Goal: Information Seeking & Learning: Learn about a topic

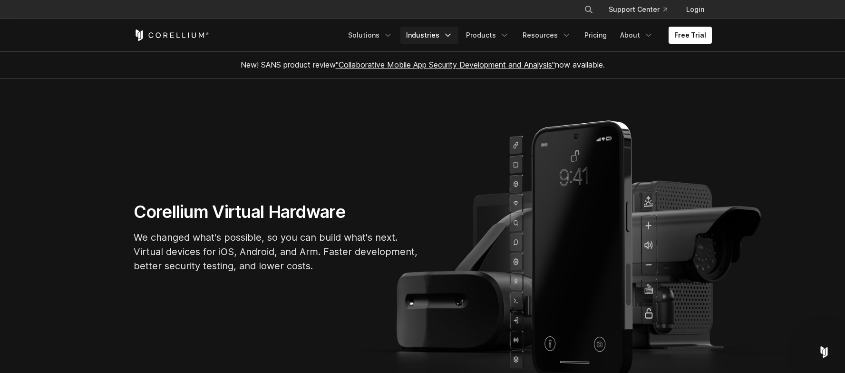
click at [435, 38] on link "Industries" at bounding box center [429, 35] width 58 height 17
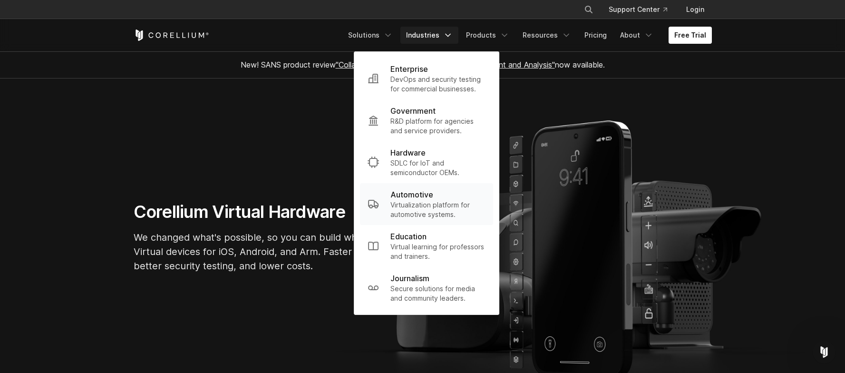
click at [422, 200] on p "Virtualization platform for automotive systems." at bounding box center [437, 209] width 95 height 19
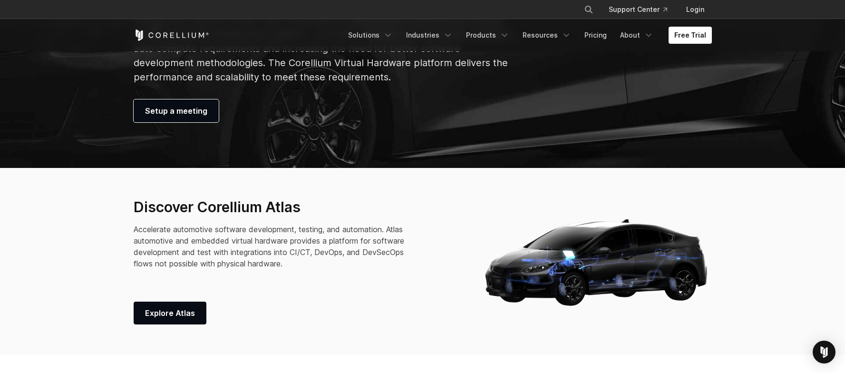
scroll to position [301, 0]
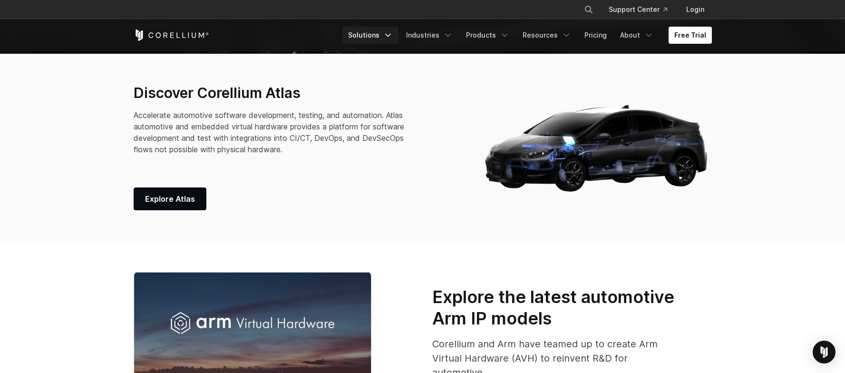
click at [393, 32] on icon "Navigation Menu" at bounding box center [388, 35] width 10 height 10
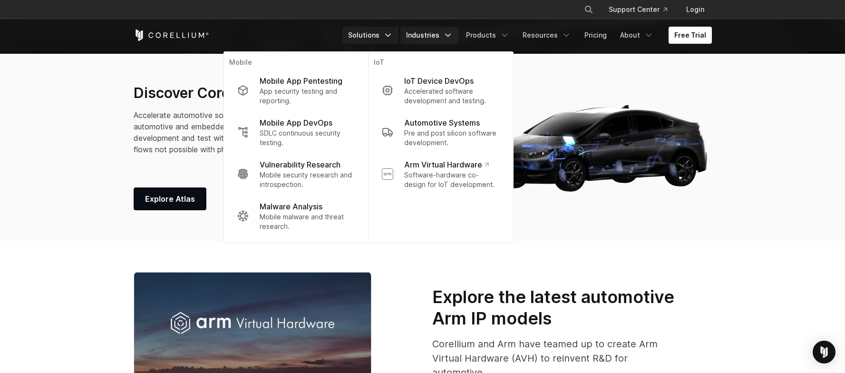
click at [428, 28] on link "Industries" at bounding box center [429, 35] width 58 height 17
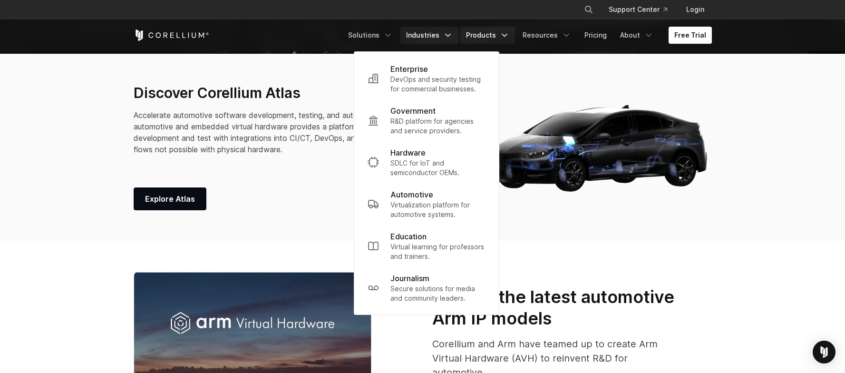
click at [499, 33] on link "Products" at bounding box center [487, 35] width 55 height 17
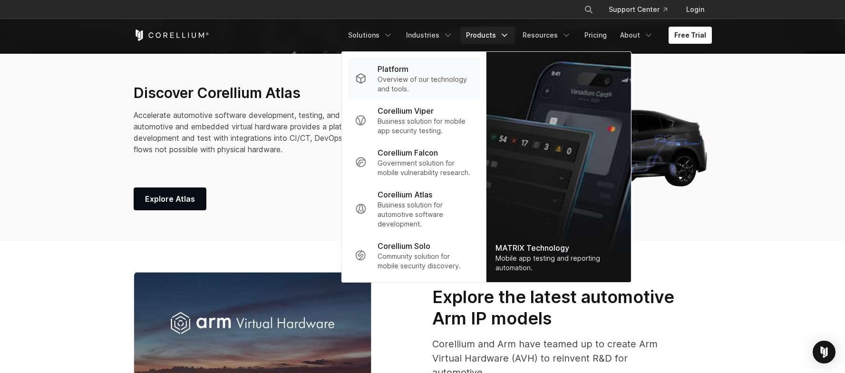
click at [438, 77] on p "Overview of our technology and tools." at bounding box center [425, 84] width 95 height 19
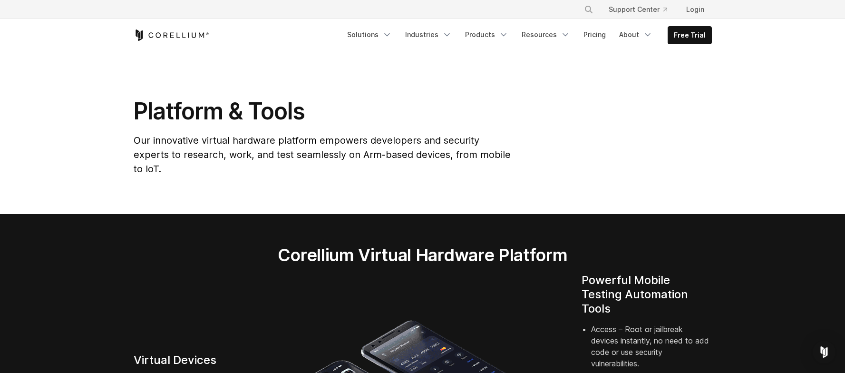
click at [595, 193] on section "Platform & Tools Our innovative virtual hardware platform empowers developers a…" at bounding box center [422, 132] width 845 height 163
click at [439, 30] on link "Industries" at bounding box center [428, 34] width 58 height 17
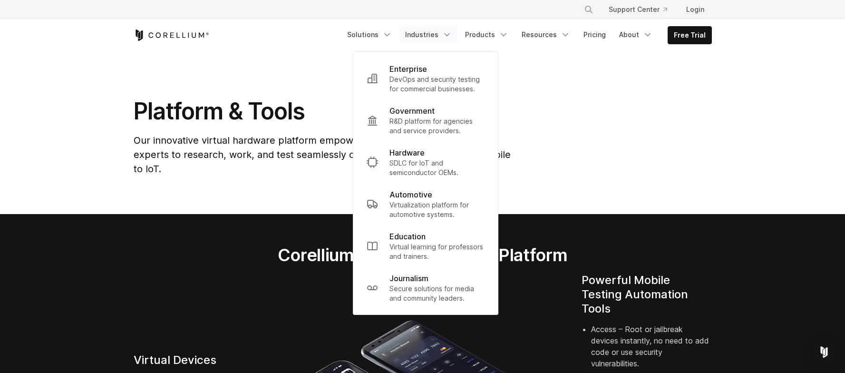
click at [432, 204] on p "Virtualization platform for automotive systems." at bounding box center [436, 209] width 95 height 19
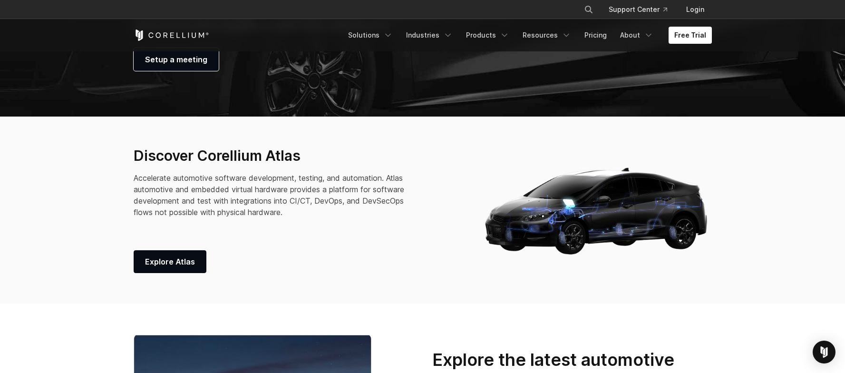
scroll to position [285, 0]
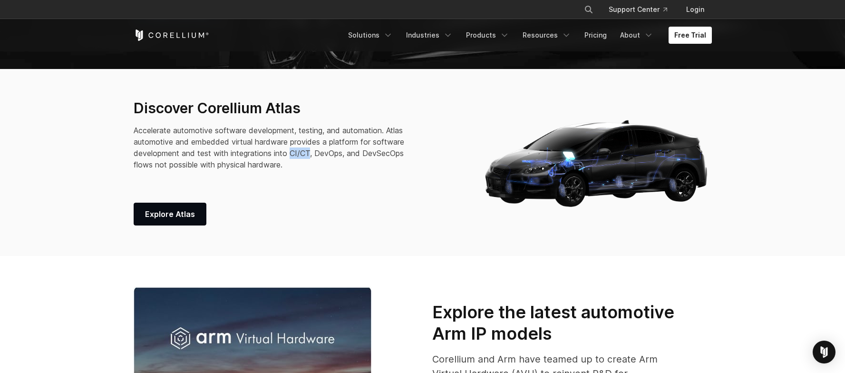
drag, startPoint x: 293, startPoint y: 154, endPoint x: 310, endPoint y: 154, distance: 17.1
click at [310, 154] on p "Accelerate automotive software development, testing, and automation. Atlas auto…" at bounding box center [275, 148] width 282 height 46
copy p "CI/CT"
click at [325, 175] on div "Discover Corellium Atlas Accelerate automotive software development, testing, a…" at bounding box center [299, 162] width 330 height 127
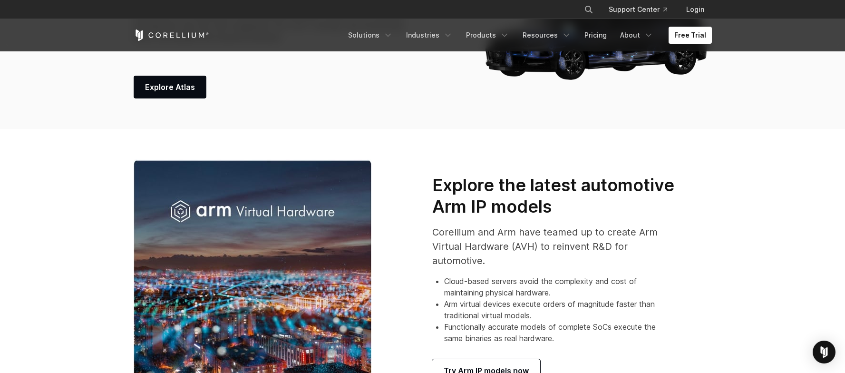
scroll to position [457, 0]
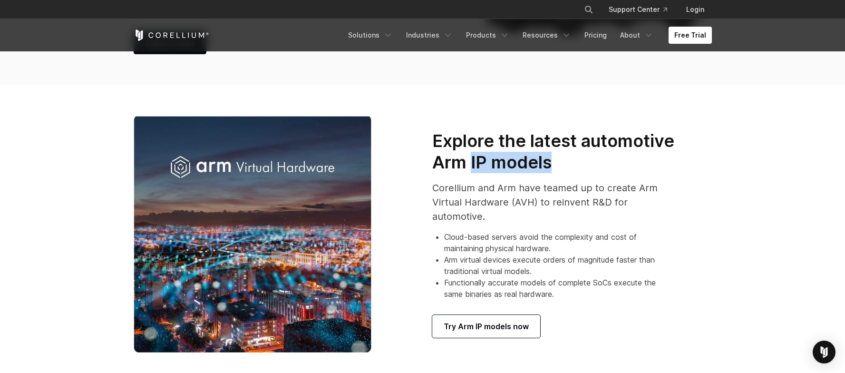
drag, startPoint x: 471, startPoint y: 163, endPoint x: 590, endPoint y: 162, distance: 119.4
click at [590, 162] on h3 "Explore the latest automotive Arm IP models" at bounding box center [553, 151] width 243 height 43
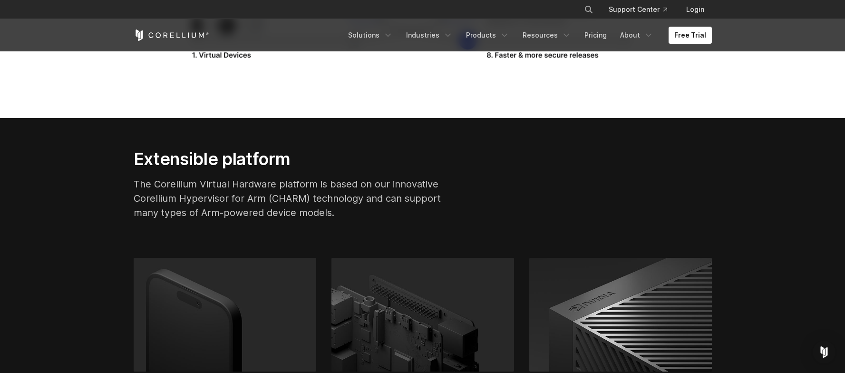
scroll to position [1900, 0]
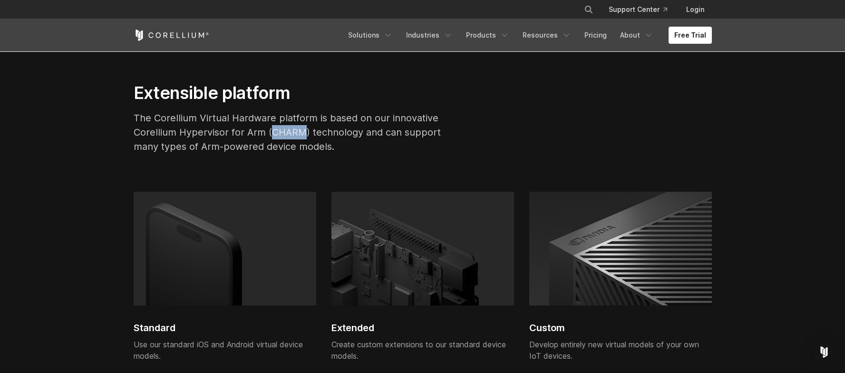
drag, startPoint x: 272, startPoint y: 131, endPoint x: 304, endPoint y: 129, distance: 32.4
click at [304, 129] on p "The Corellium Virtual Hardware platform is based on our innovative Corellium Hy…" at bounding box center [296, 132] width 324 height 43
click at [302, 144] on p "The Corellium Virtual Hardware platform is based on our innovative Corellium Hy…" at bounding box center [296, 132] width 324 height 43
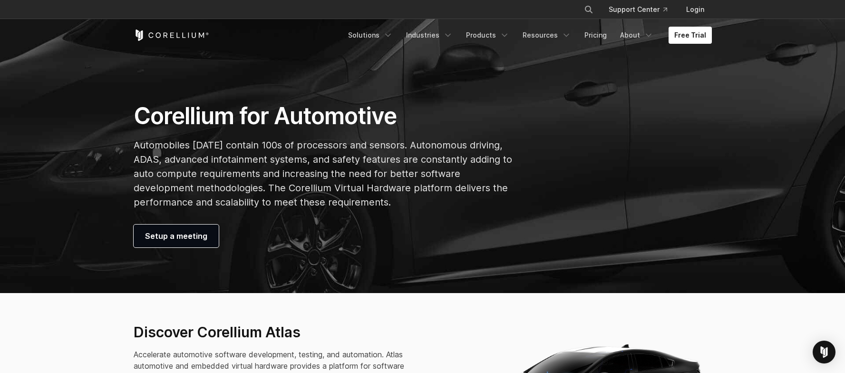
scroll to position [0, 0]
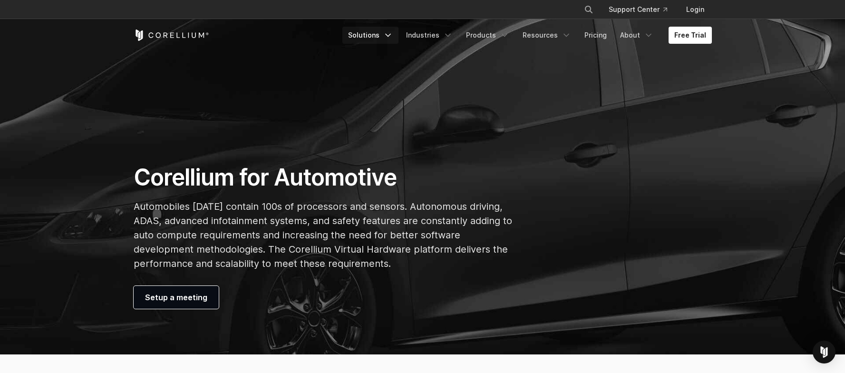
click at [377, 34] on link "Solutions" at bounding box center [370, 35] width 56 height 17
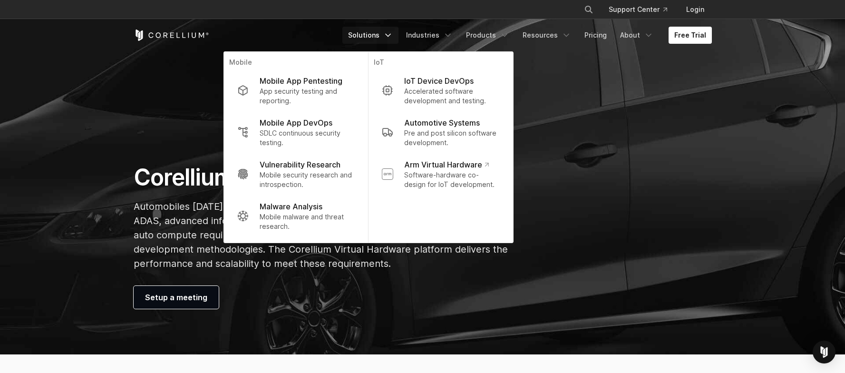
click at [380, 37] on link "Solutions" at bounding box center [370, 35] width 56 height 17
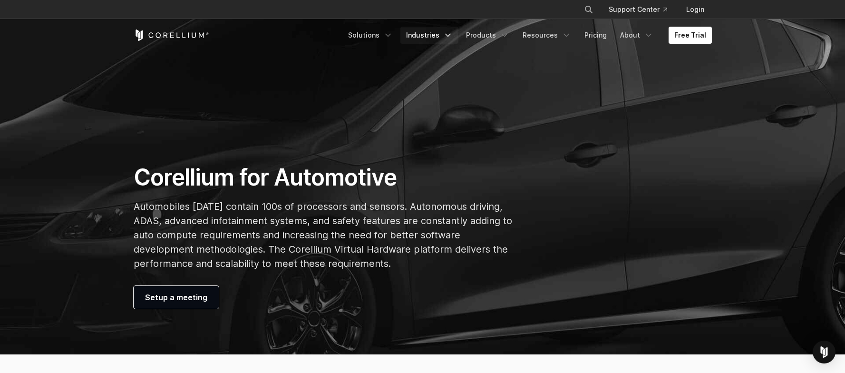
click at [451, 32] on icon "Navigation Menu" at bounding box center [448, 35] width 10 height 10
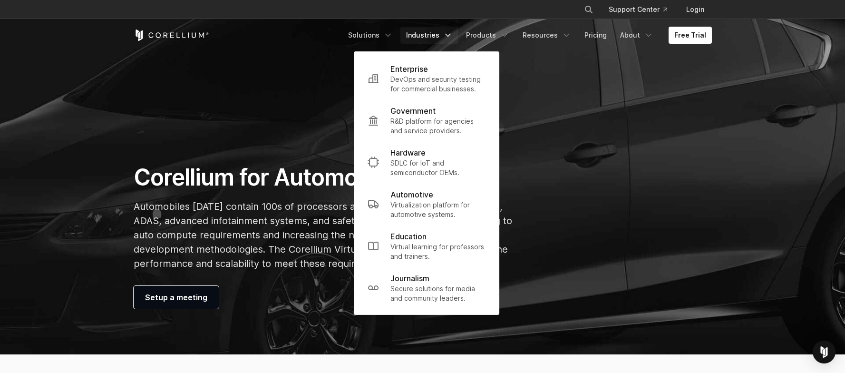
click at [435, 31] on link "Industries" at bounding box center [429, 35] width 58 height 17
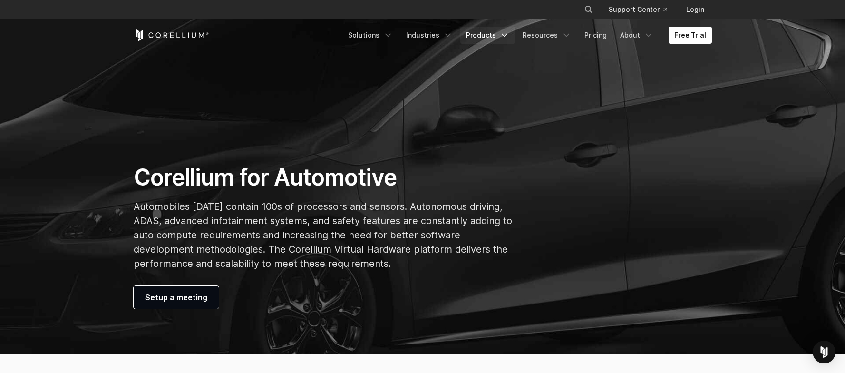
click at [487, 30] on link "Products" at bounding box center [487, 35] width 55 height 17
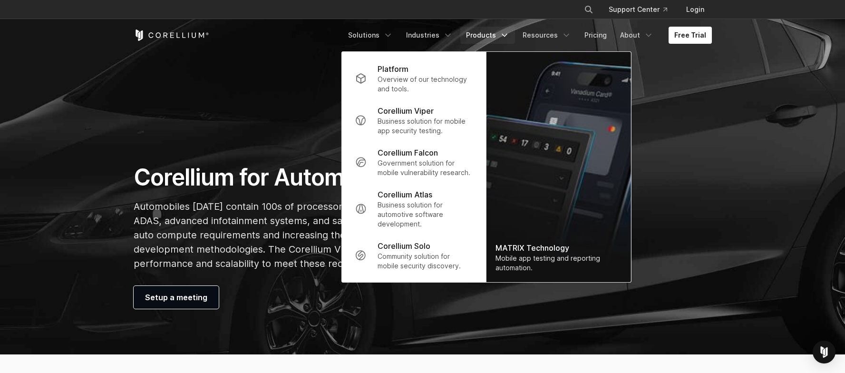
click at [483, 31] on link "Products" at bounding box center [487, 35] width 55 height 17
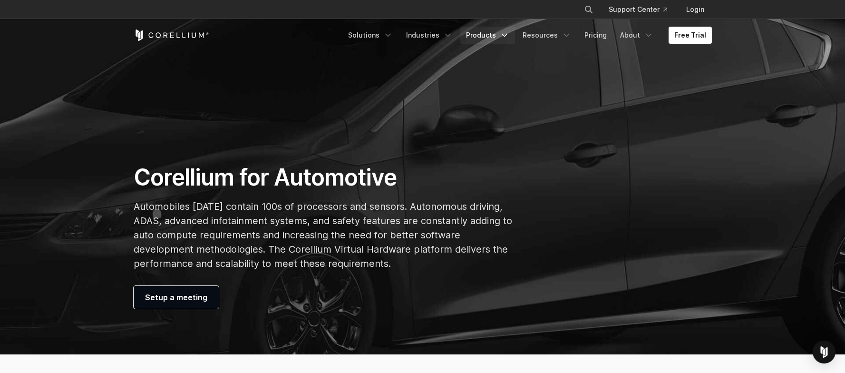
click at [483, 31] on link "Products" at bounding box center [487, 35] width 55 height 17
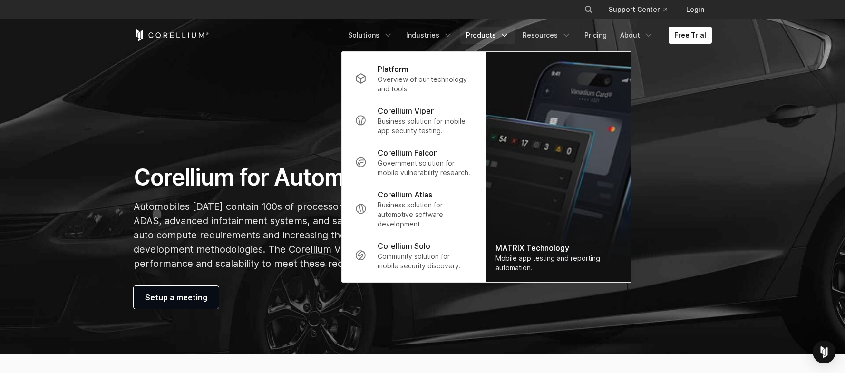
click at [482, 33] on link "Products" at bounding box center [487, 35] width 55 height 17
